Goal: Complete application form

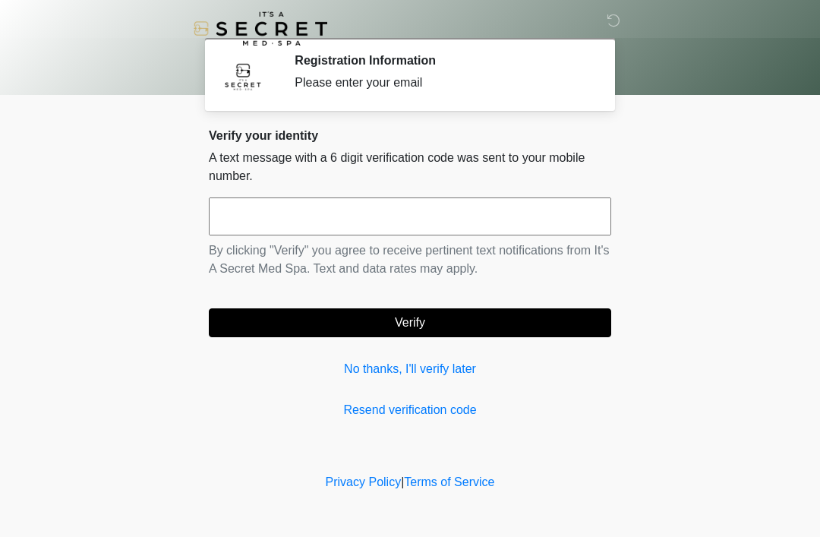
click at [466, 211] on input "text" at bounding box center [410, 216] width 402 height 38
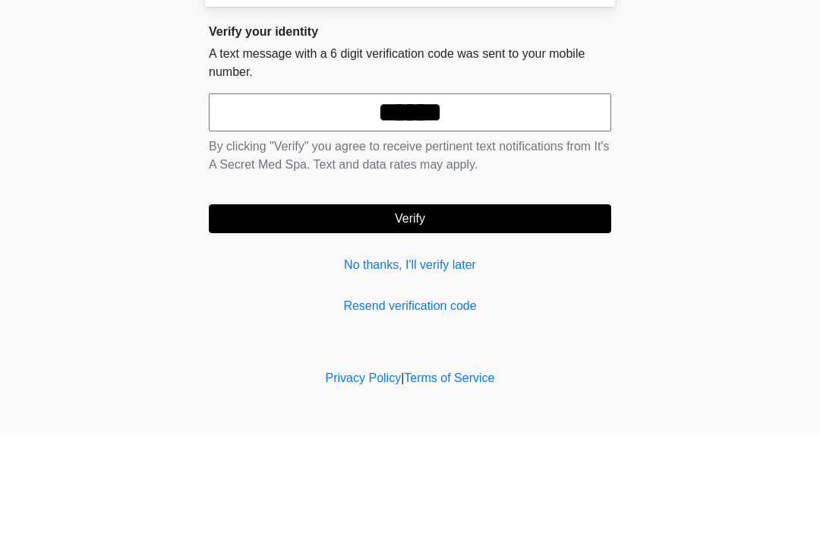
type input "******"
click at [512, 308] on button "Verify" at bounding box center [410, 322] width 402 height 29
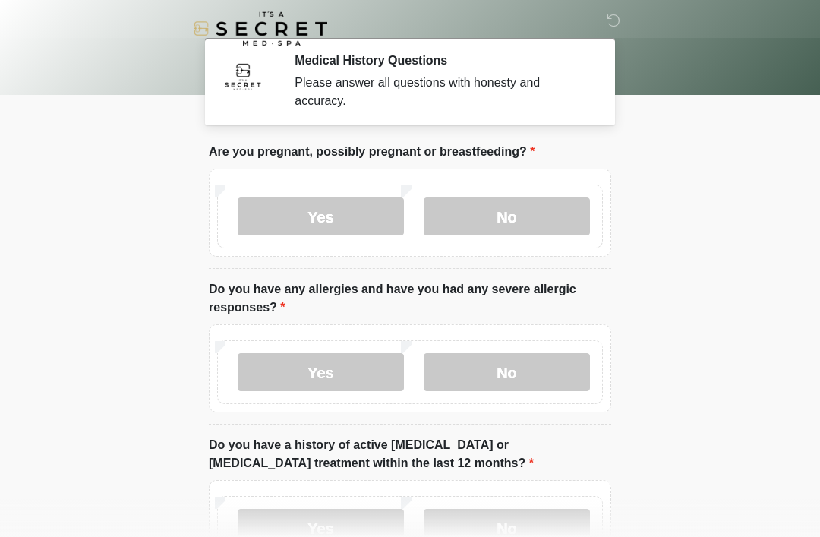
click at [546, 206] on label "No" at bounding box center [507, 216] width 166 height 38
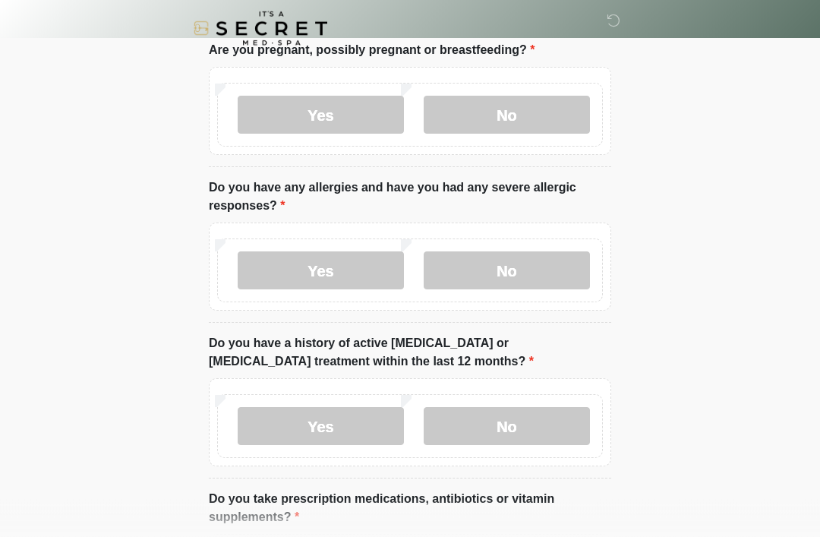
scroll to position [102, 0]
click at [547, 266] on label "No" at bounding box center [507, 270] width 166 height 38
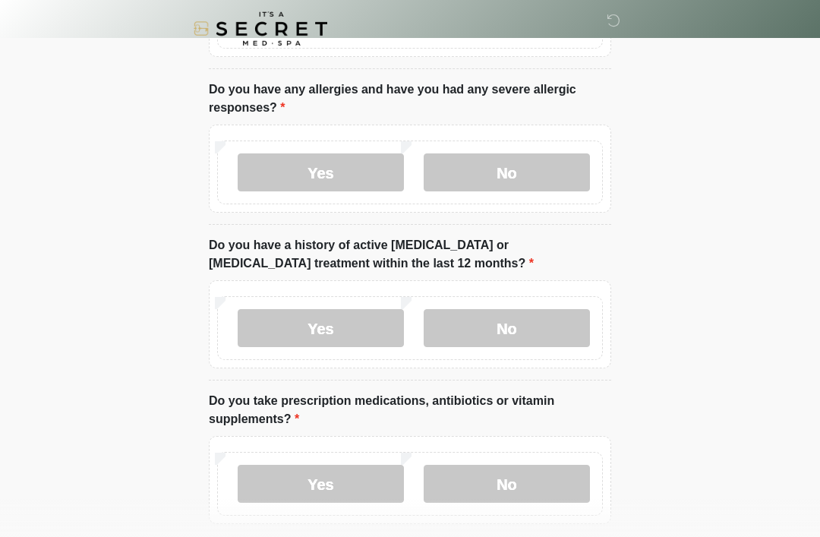
scroll to position [209, 0]
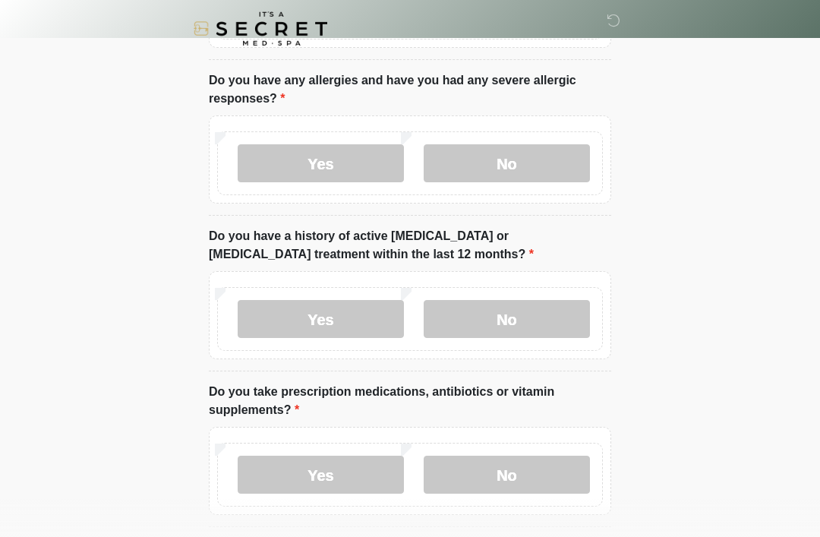
click at [541, 311] on label "No" at bounding box center [507, 319] width 166 height 38
click at [543, 482] on label "No" at bounding box center [507, 474] width 166 height 38
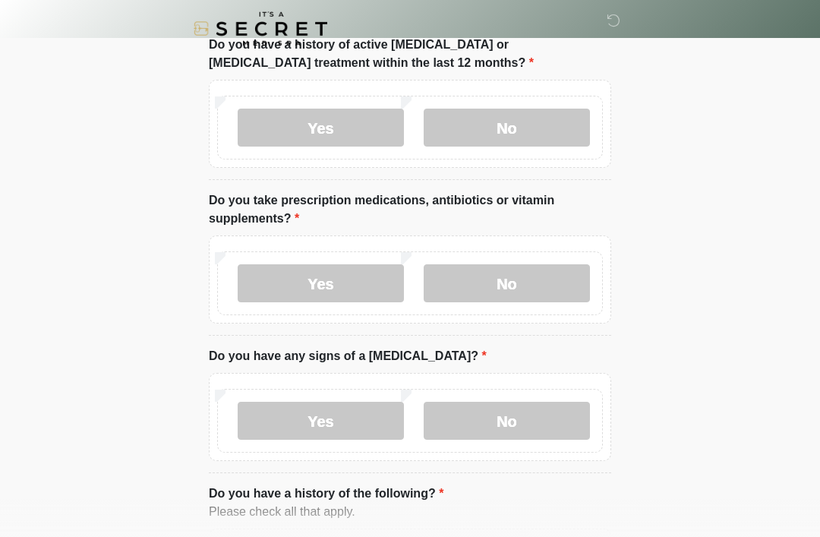
scroll to position [434, 0]
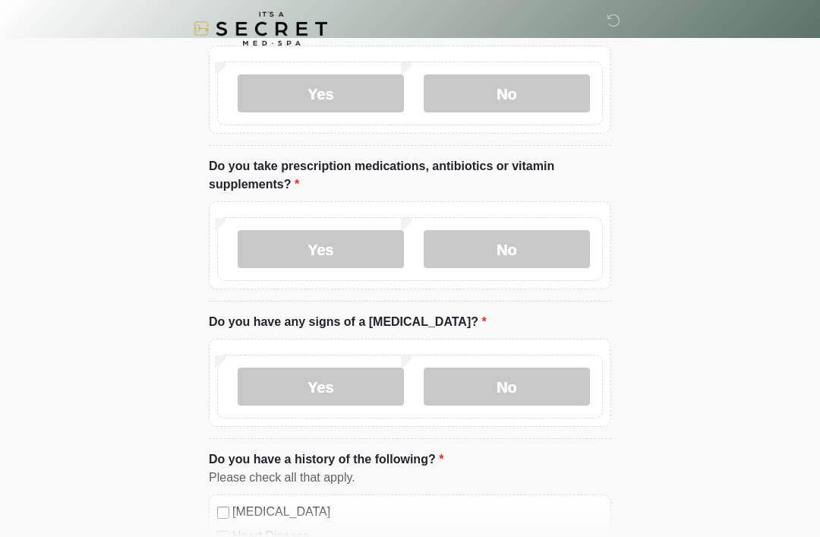
click at [529, 382] on label "No" at bounding box center [507, 386] width 166 height 38
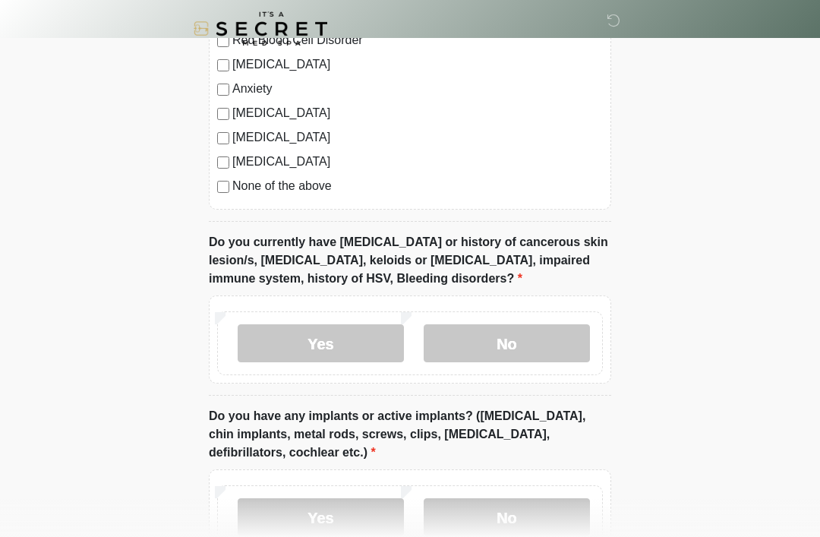
scroll to position [1029, 0]
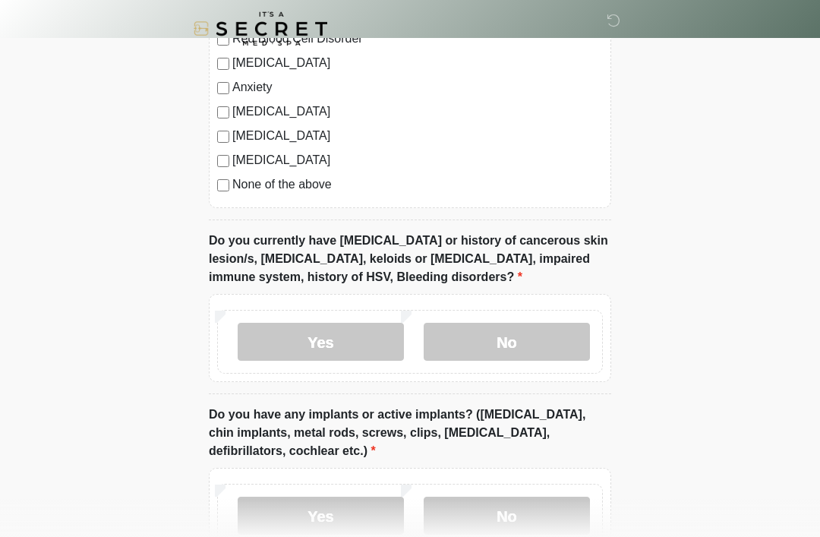
click at [543, 332] on label "No" at bounding box center [507, 342] width 166 height 38
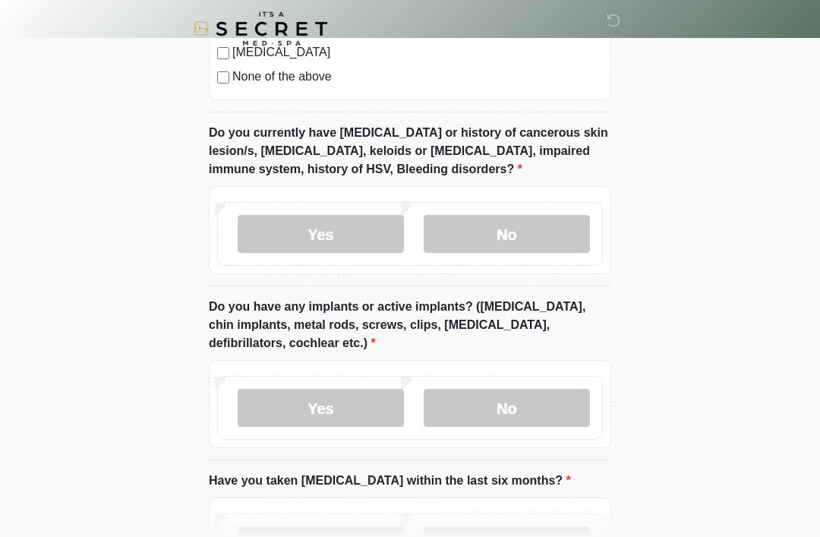
scroll to position [1138, 0]
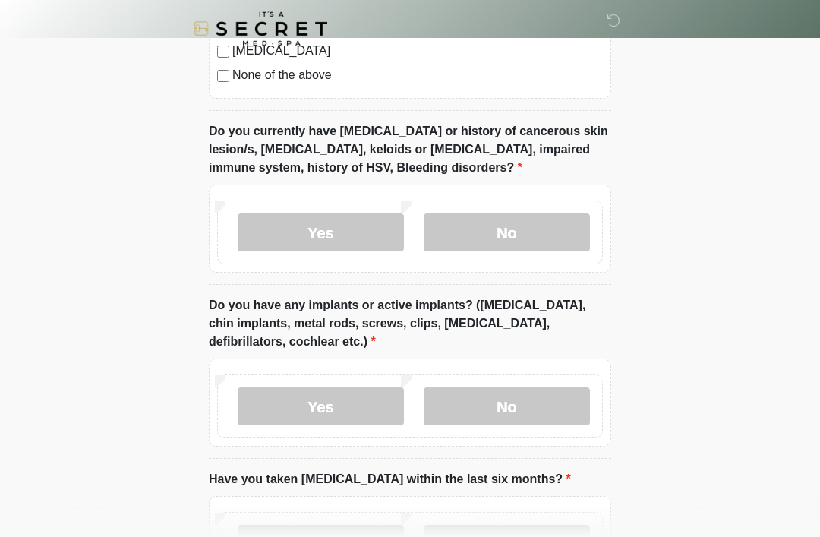
click at [553, 403] on label "No" at bounding box center [507, 406] width 166 height 38
click at [537, 528] on label "No" at bounding box center [507, 544] width 166 height 38
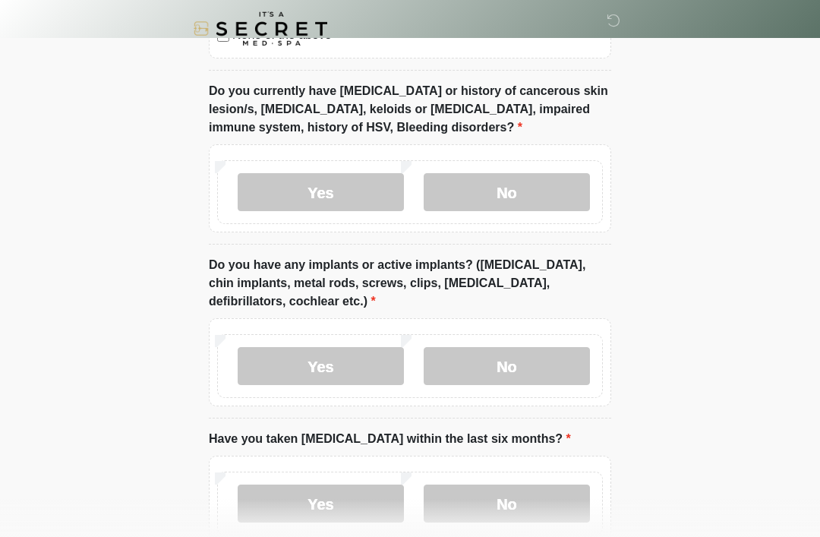
scroll to position [1268, 0]
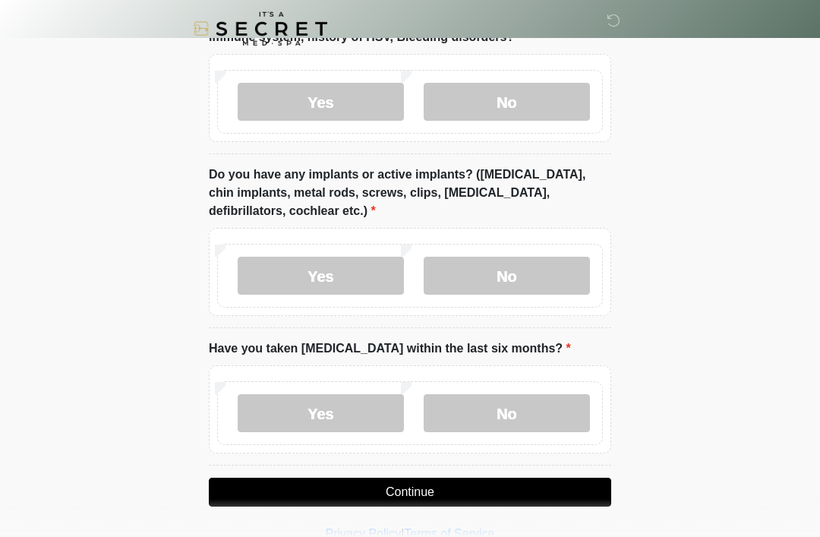
click at [493, 486] on button "Continue" at bounding box center [410, 491] width 402 height 29
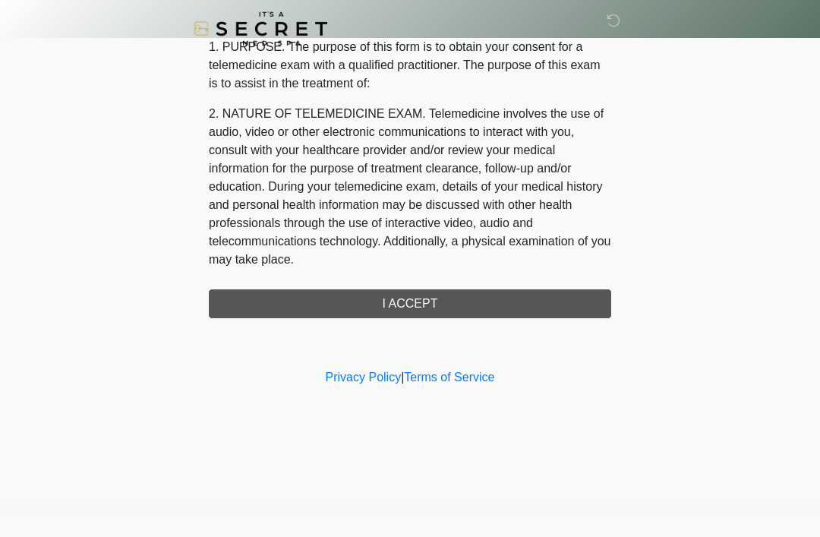
scroll to position [0, 0]
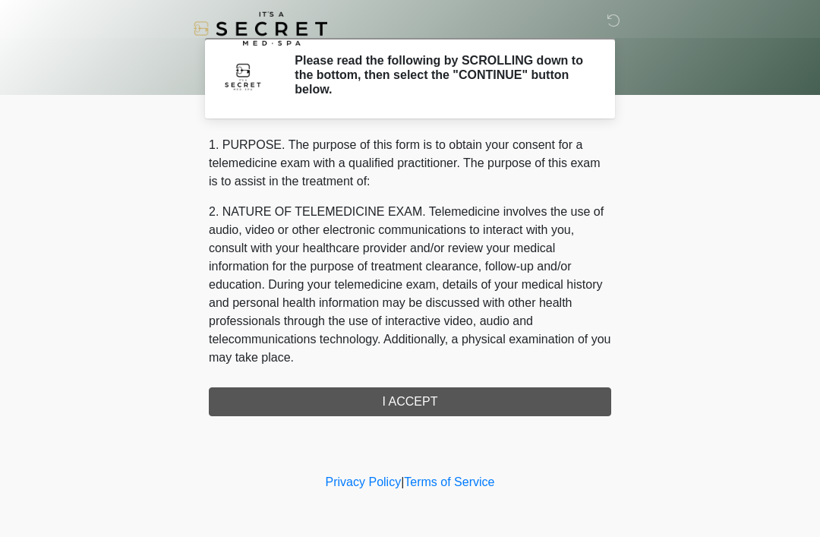
click at [531, 395] on div "1. PURPOSE. The purpose of this form is to obtain your consent for a telemedici…" at bounding box center [410, 276] width 402 height 280
click at [533, 405] on div "1. PURPOSE. The purpose of this form is to obtain your consent for a telemedici…" at bounding box center [410, 276] width 402 height 280
click at [533, 404] on div "1. PURPOSE. The purpose of this form is to obtain your consent for a telemedici…" at bounding box center [410, 276] width 402 height 280
click at [528, 404] on div "1. PURPOSE. The purpose of this form is to obtain your consent for a telemedici…" at bounding box center [410, 276] width 402 height 280
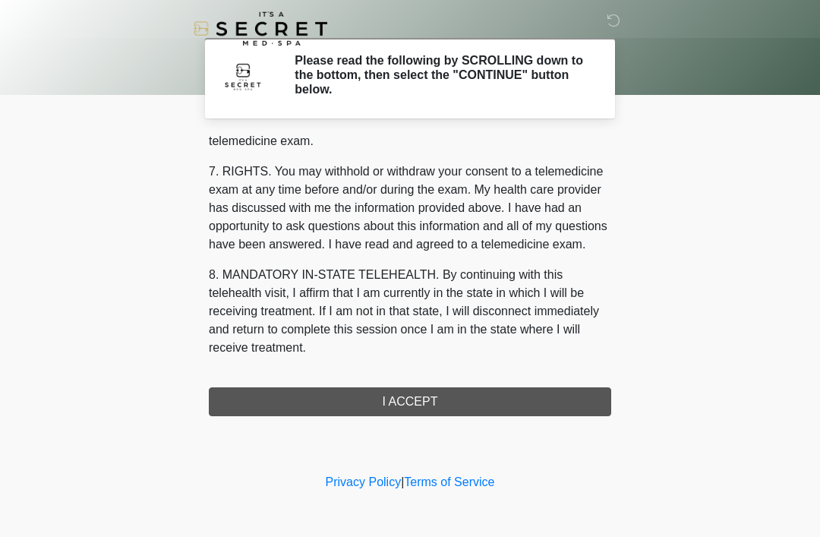
scroll to position [647, 0]
click at [436, 396] on button "I ACCEPT" at bounding box center [410, 401] width 402 height 29
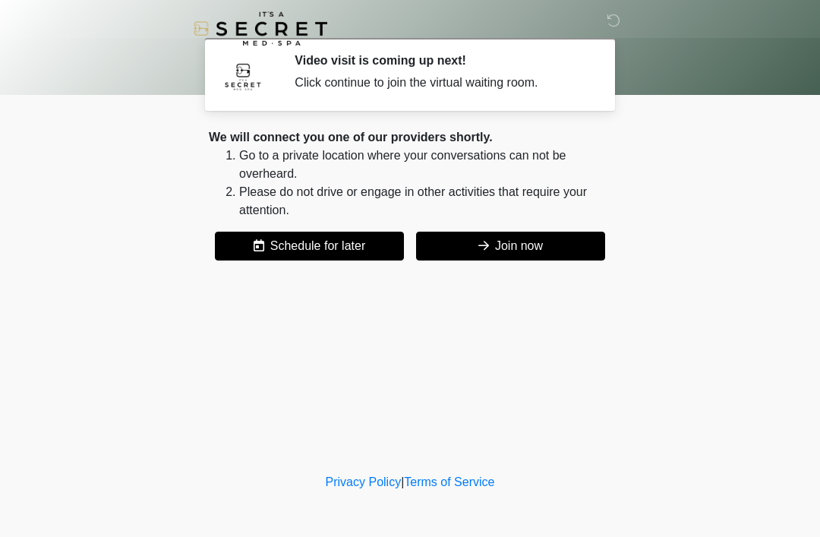
click at [543, 252] on button "Join now" at bounding box center [510, 246] width 189 height 29
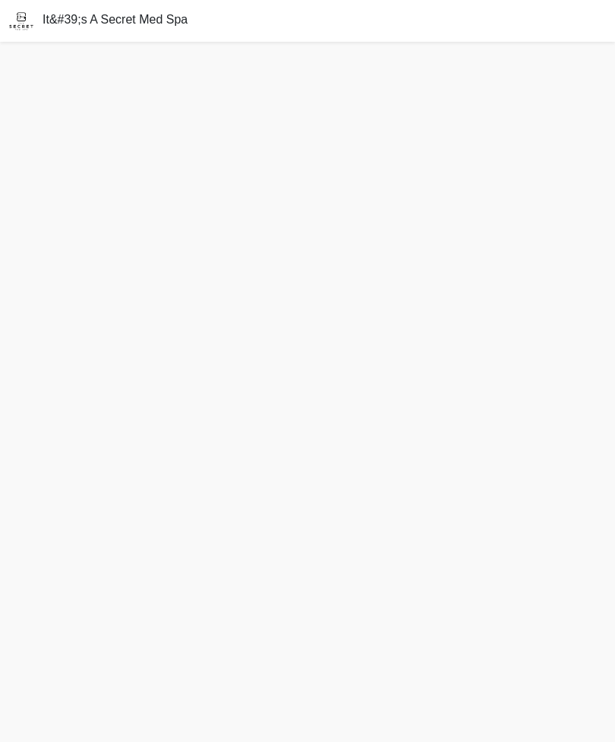
scroll to position [1, 0]
